Goal: Task Accomplishment & Management: Manage account settings

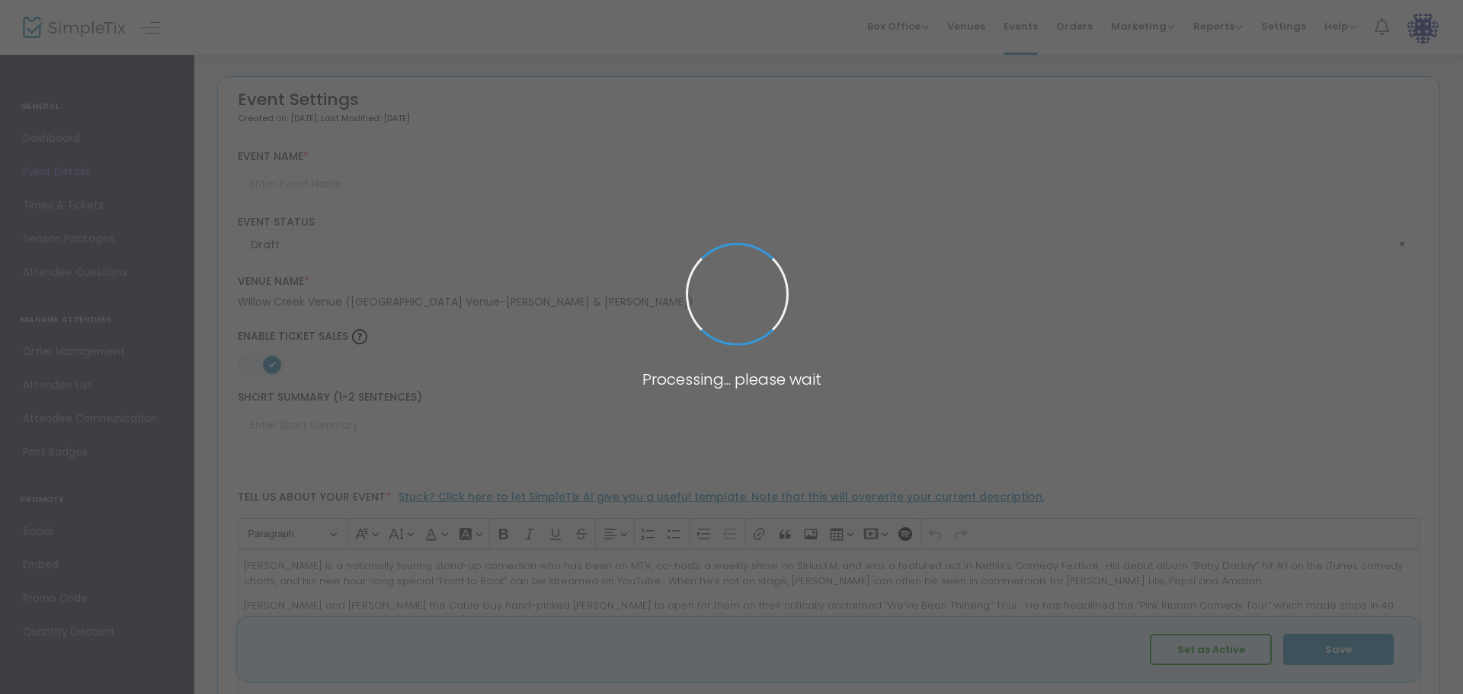
type input "Comedy Night with Nick Hoff"
type textarea "Join us for Comedy Night with Nick Hoff Saturday February 8!"
type input "Buy Tickets"
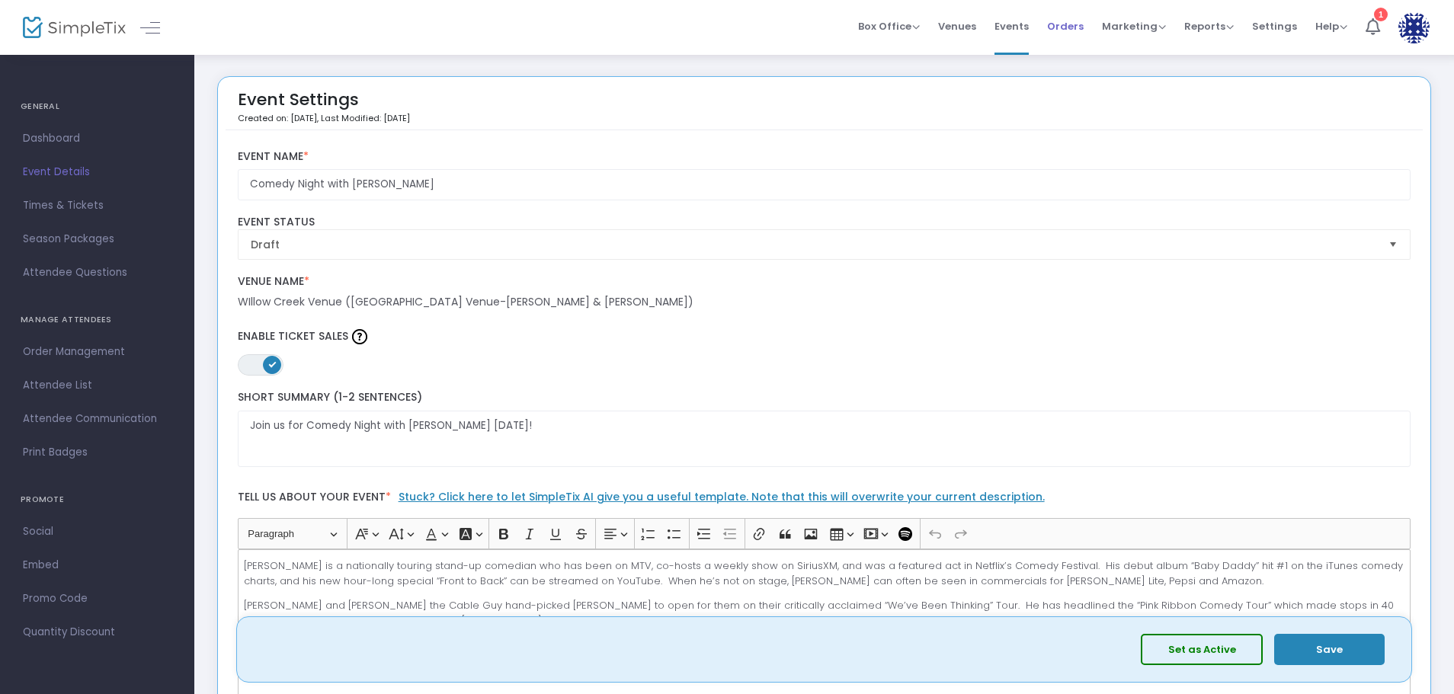
click at [1079, 24] on span "Orders" at bounding box center [1065, 26] width 37 height 39
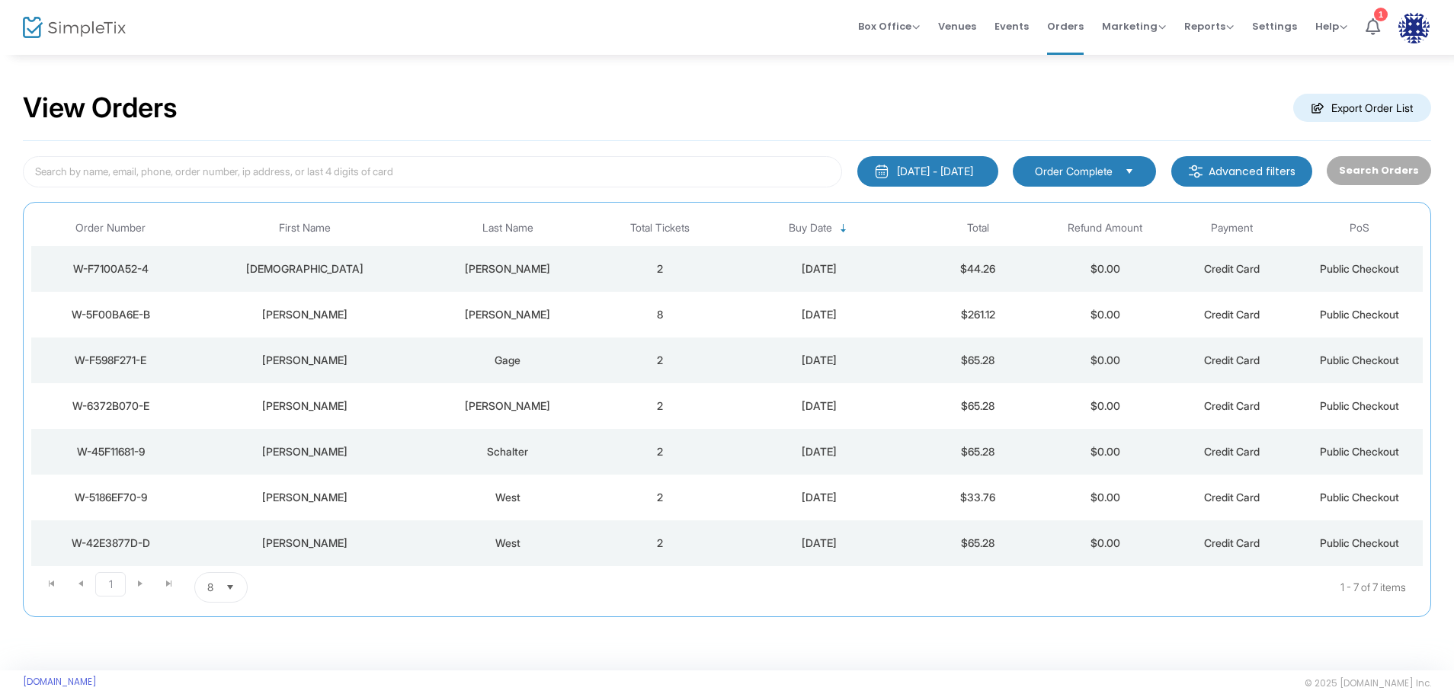
click at [139, 584] on kendo-pager-next-buttons at bounding box center [155, 587] width 58 height 30
click at [137, 580] on kendo-pager-next-buttons at bounding box center [155, 587] width 58 height 30
click at [217, 587] on span "8" at bounding box center [210, 587] width 18 height 29
click at [967, 24] on span "Venues" at bounding box center [957, 26] width 38 height 39
